Goal: Check status: Check status

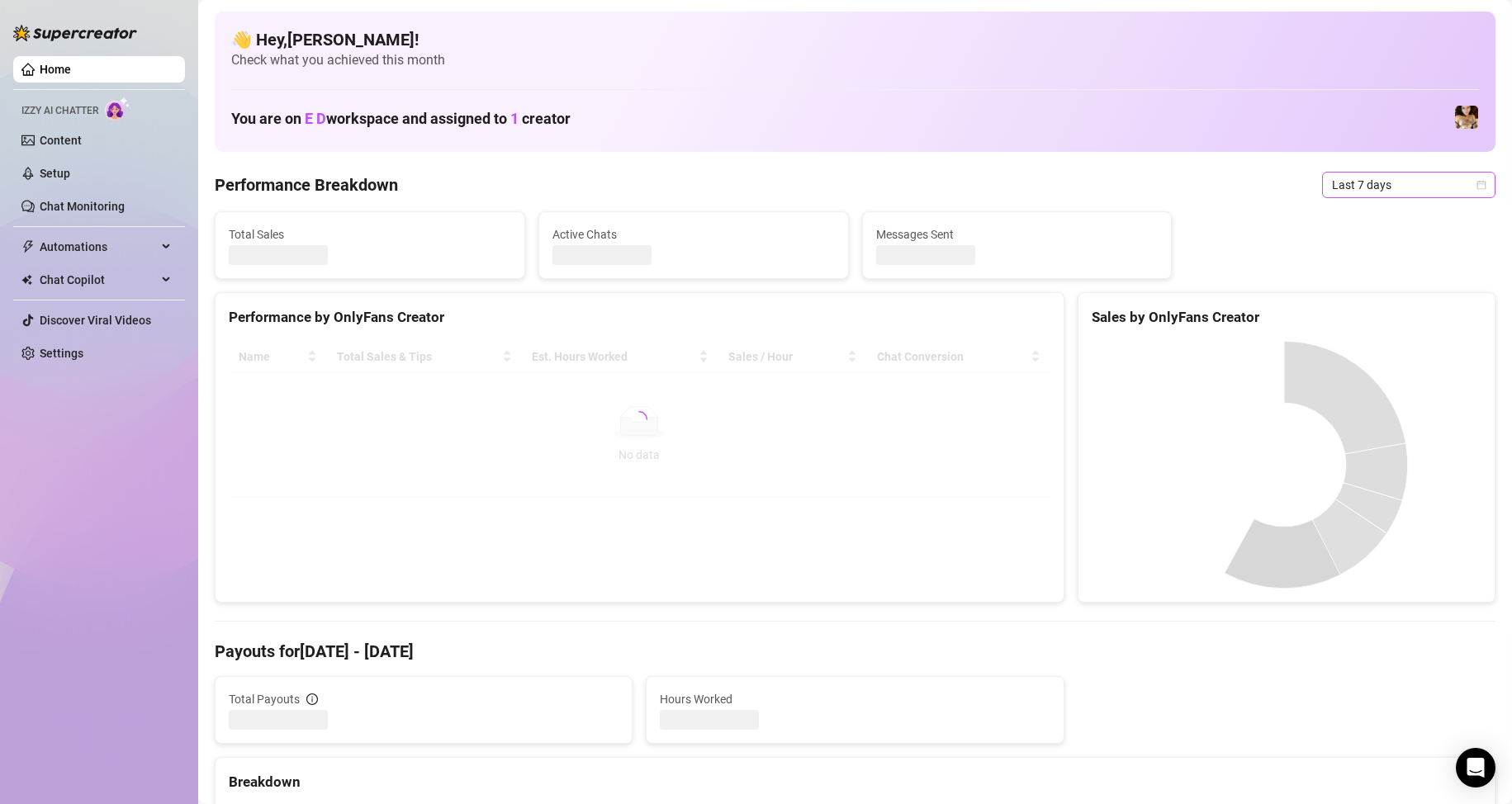
click at [1384, 185] on span "Last 7 days" at bounding box center [1409, 185] width 154 height 25
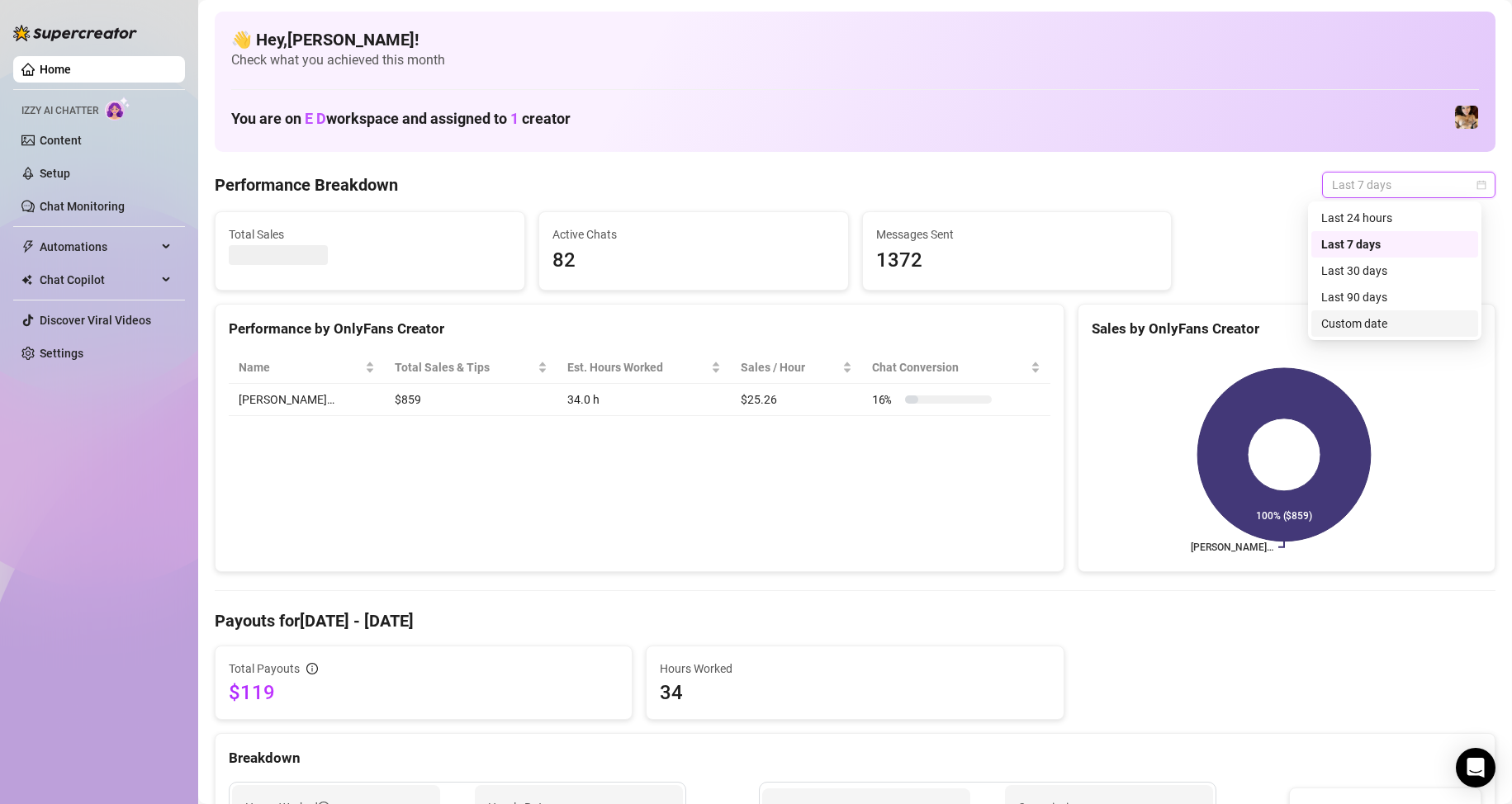
click at [1381, 319] on div "Custom date" at bounding box center [1394, 324] width 147 height 18
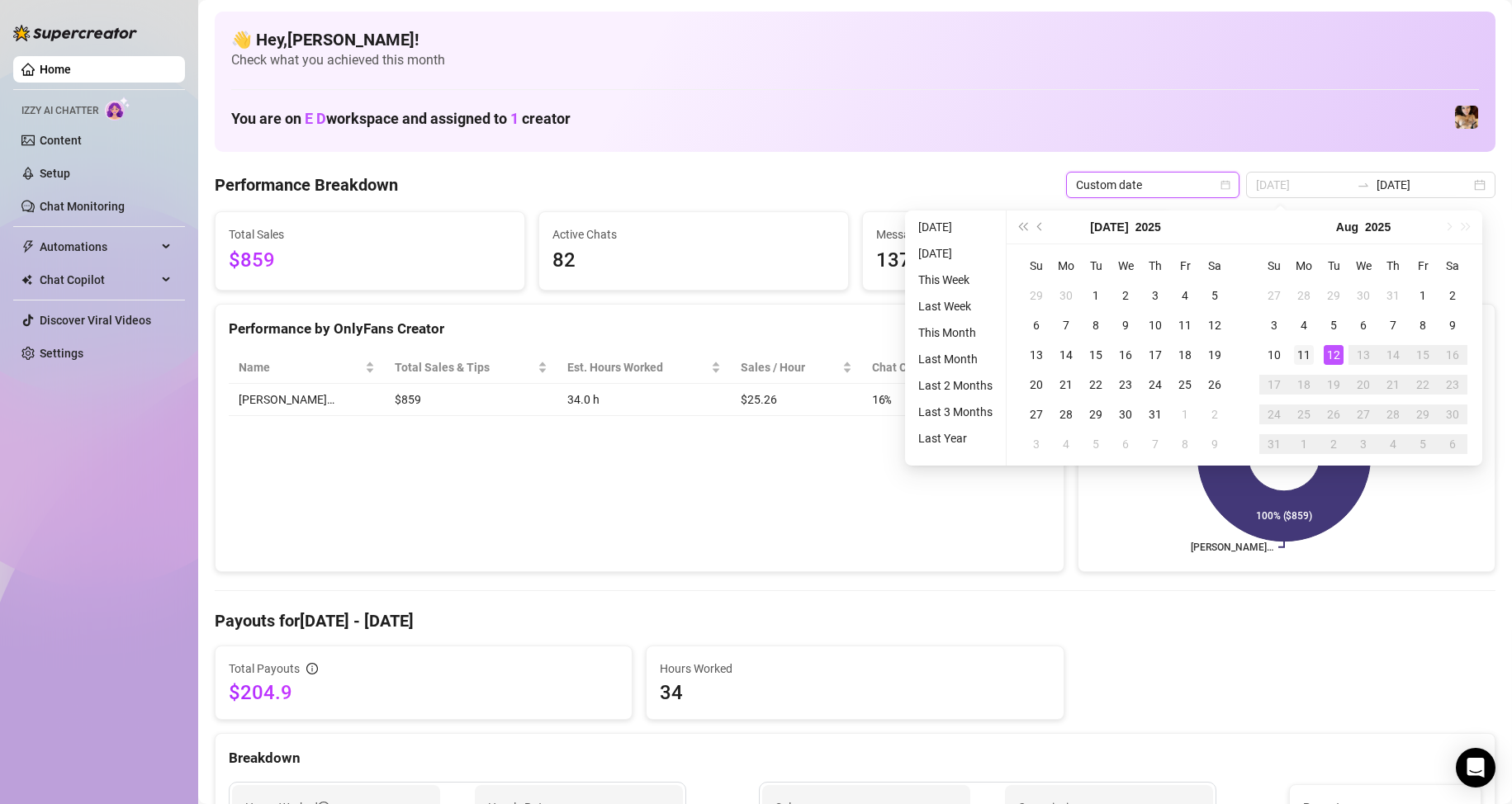
type input "[DATE]"
click at [1312, 353] on div "11" at bounding box center [1303, 355] width 20 height 20
click at [1338, 354] on div "12" at bounding box center [1334, 355] width 20 height 20
type input "[DATE]"
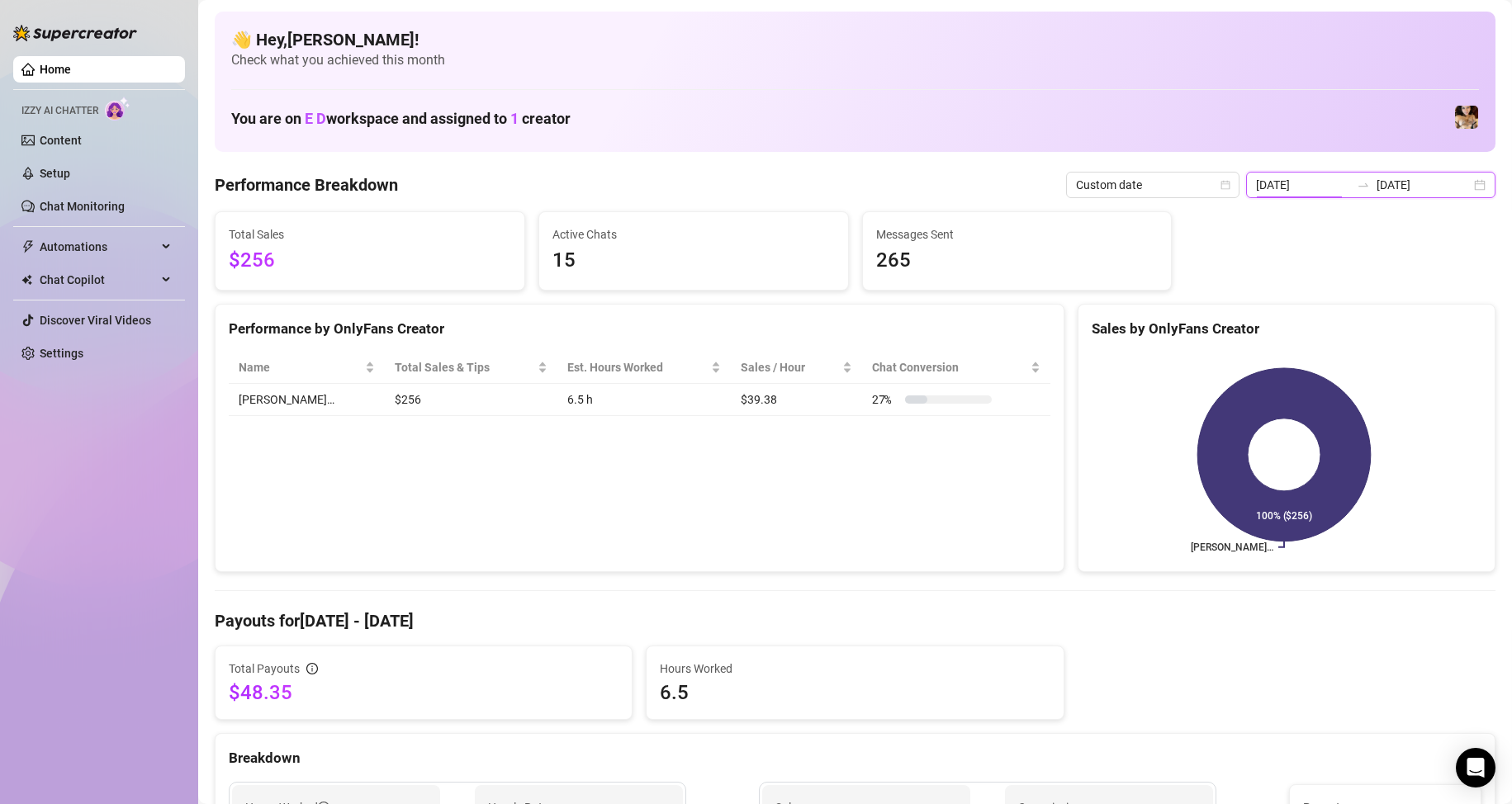
click at [1336, 180] on input "[DATE]" at bounding box center [1303, 185] width 94 height 18
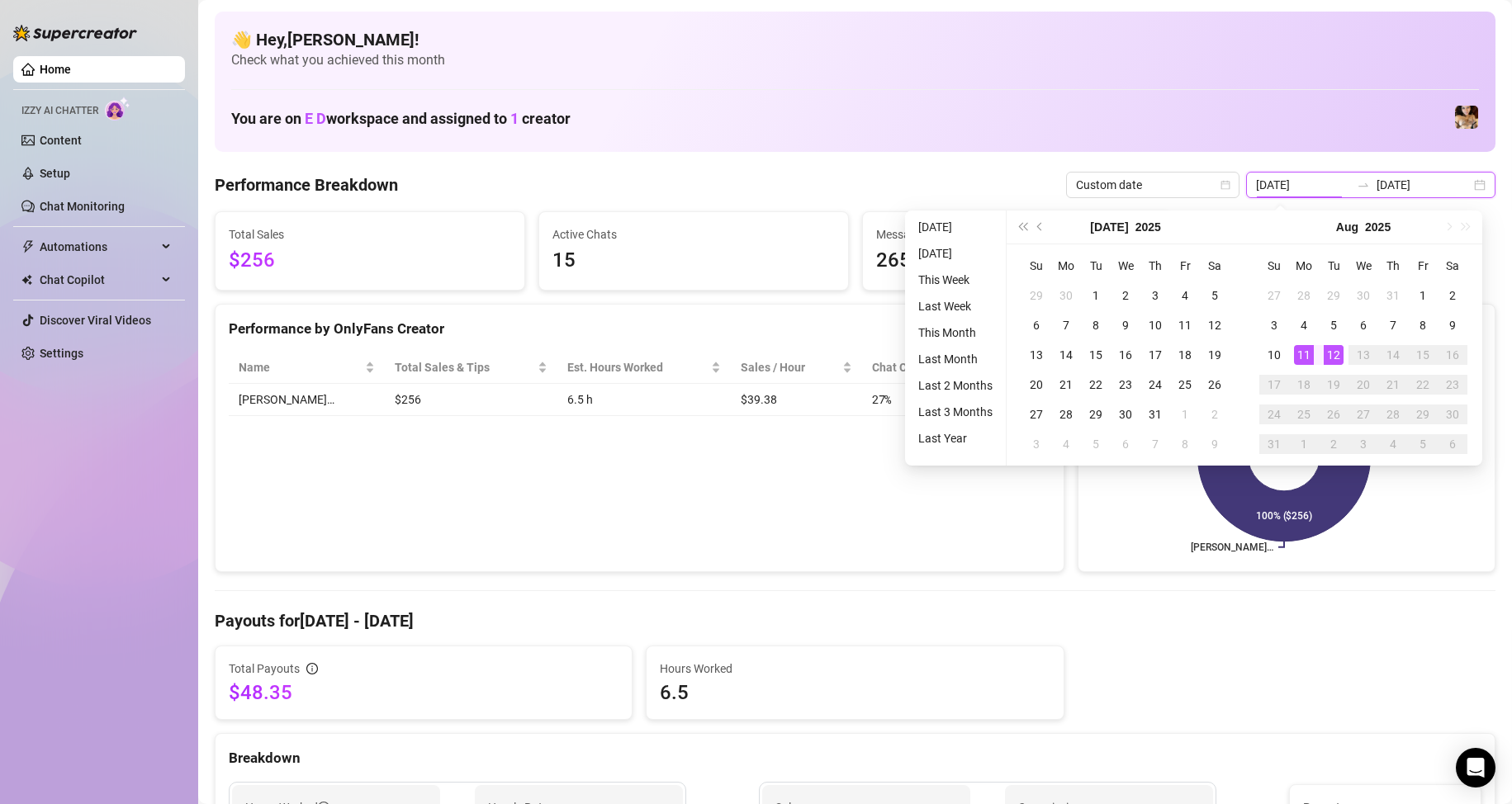
type input "[DATE]"
